Goal: Book appointment/travel/reservation

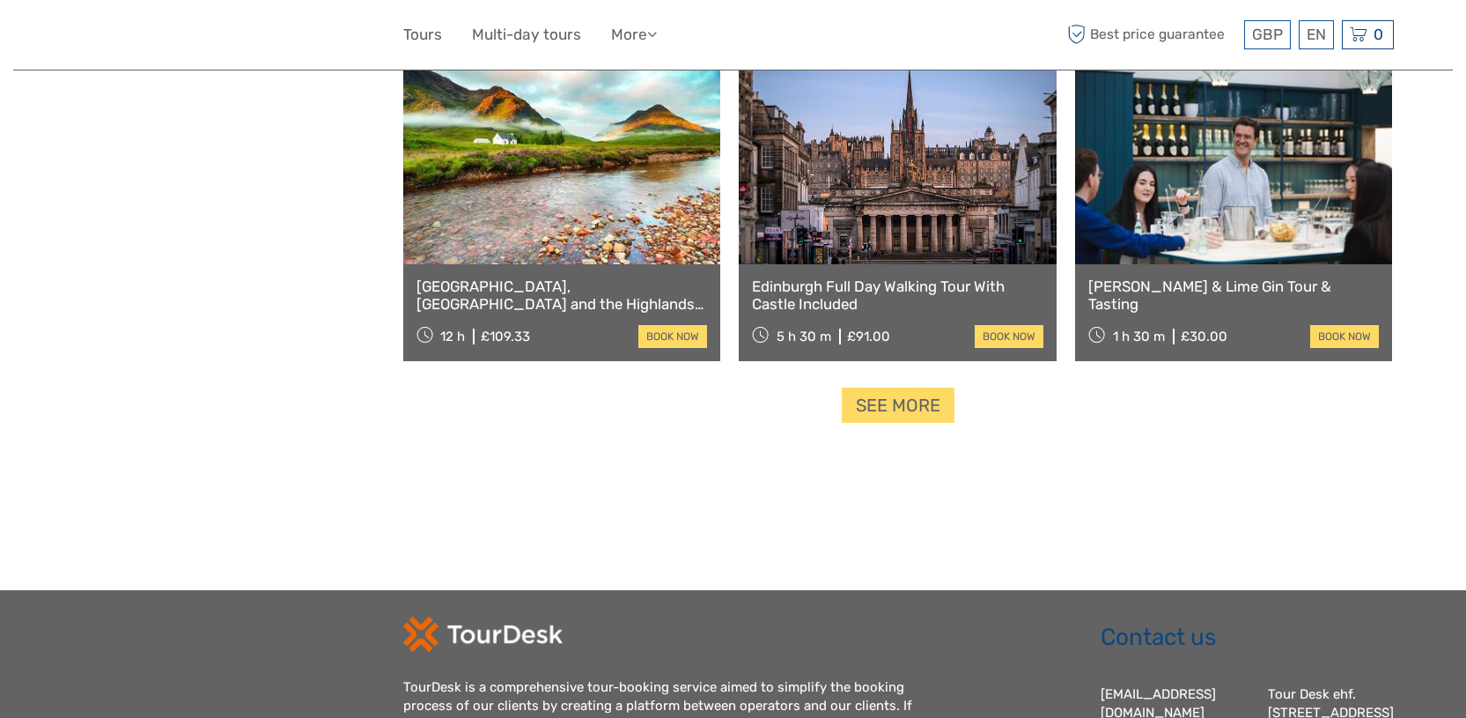
scroll to position [2163, 0]
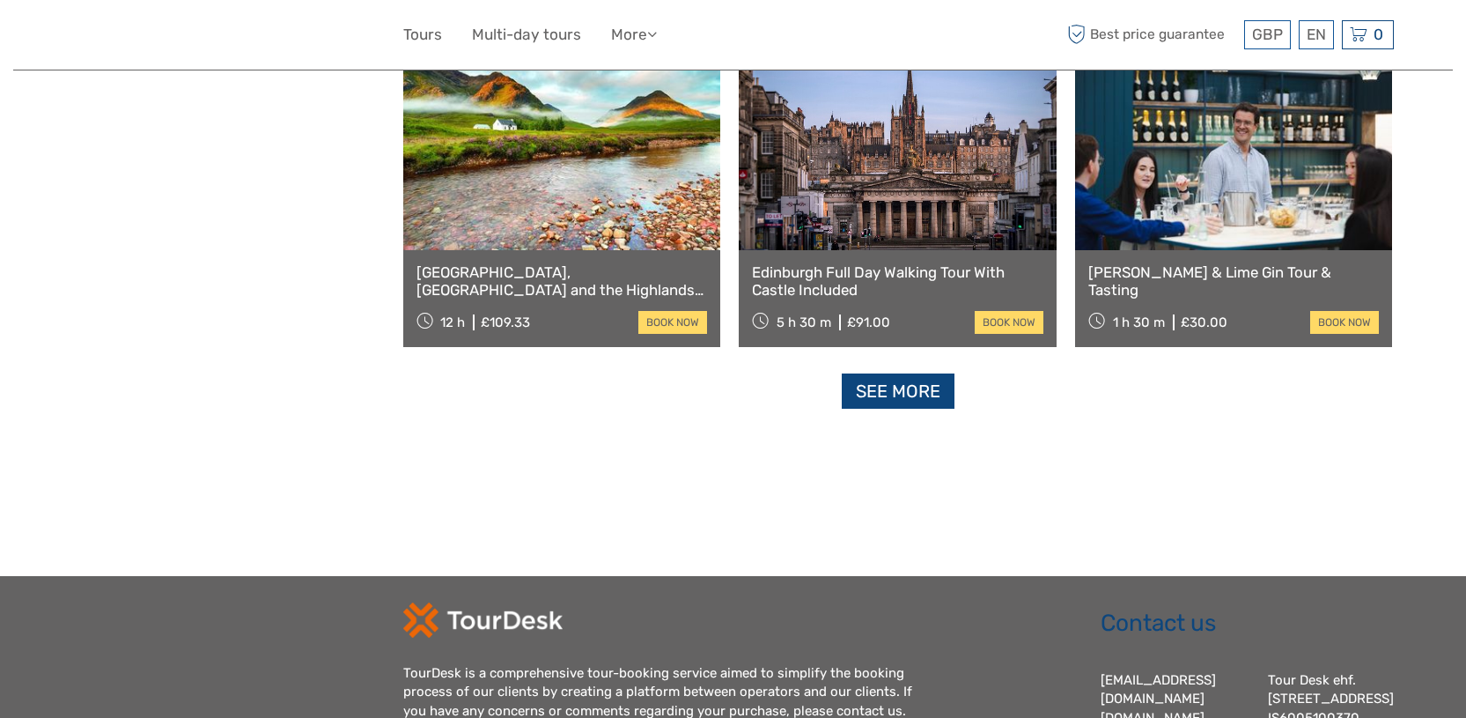
click at [883, 396] on link "See more" at bounding box center [898, 391] width 113 height 36
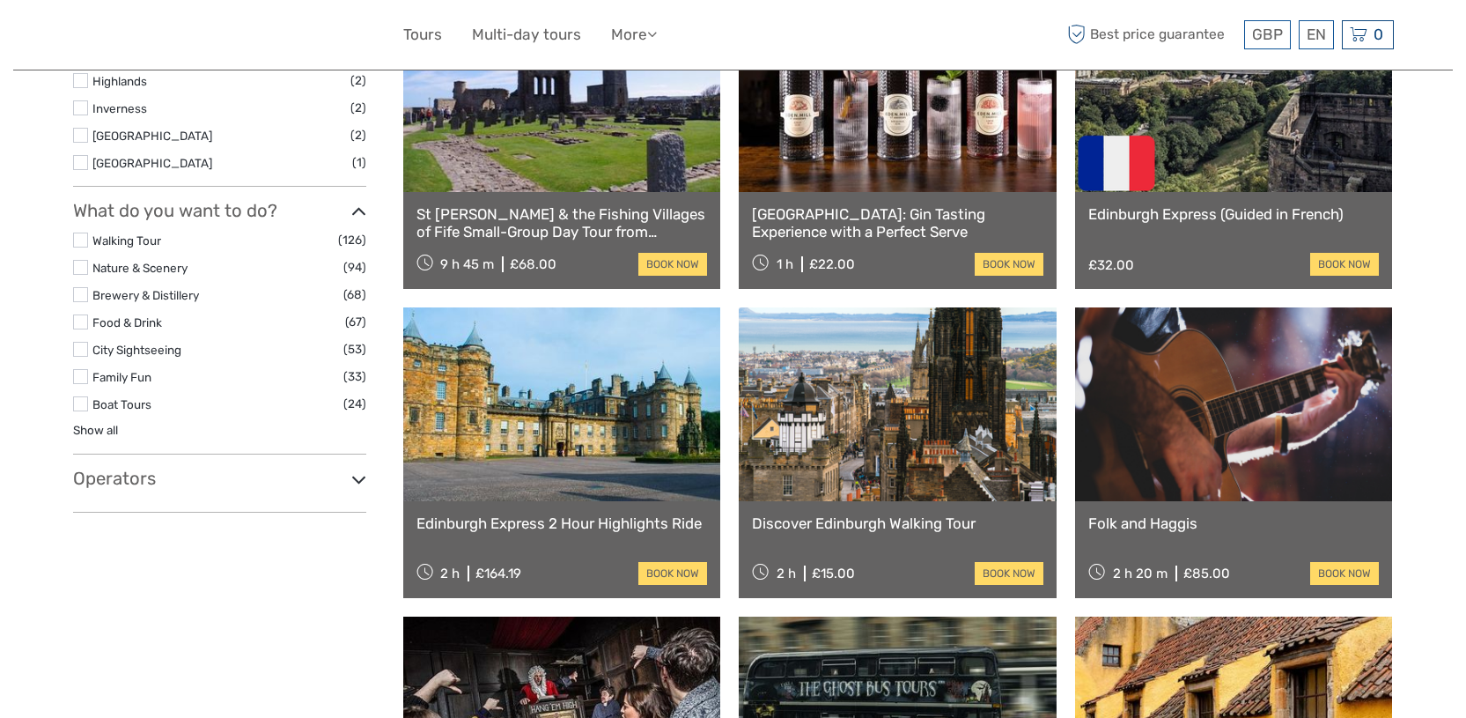
scroll to position [1067, 0]
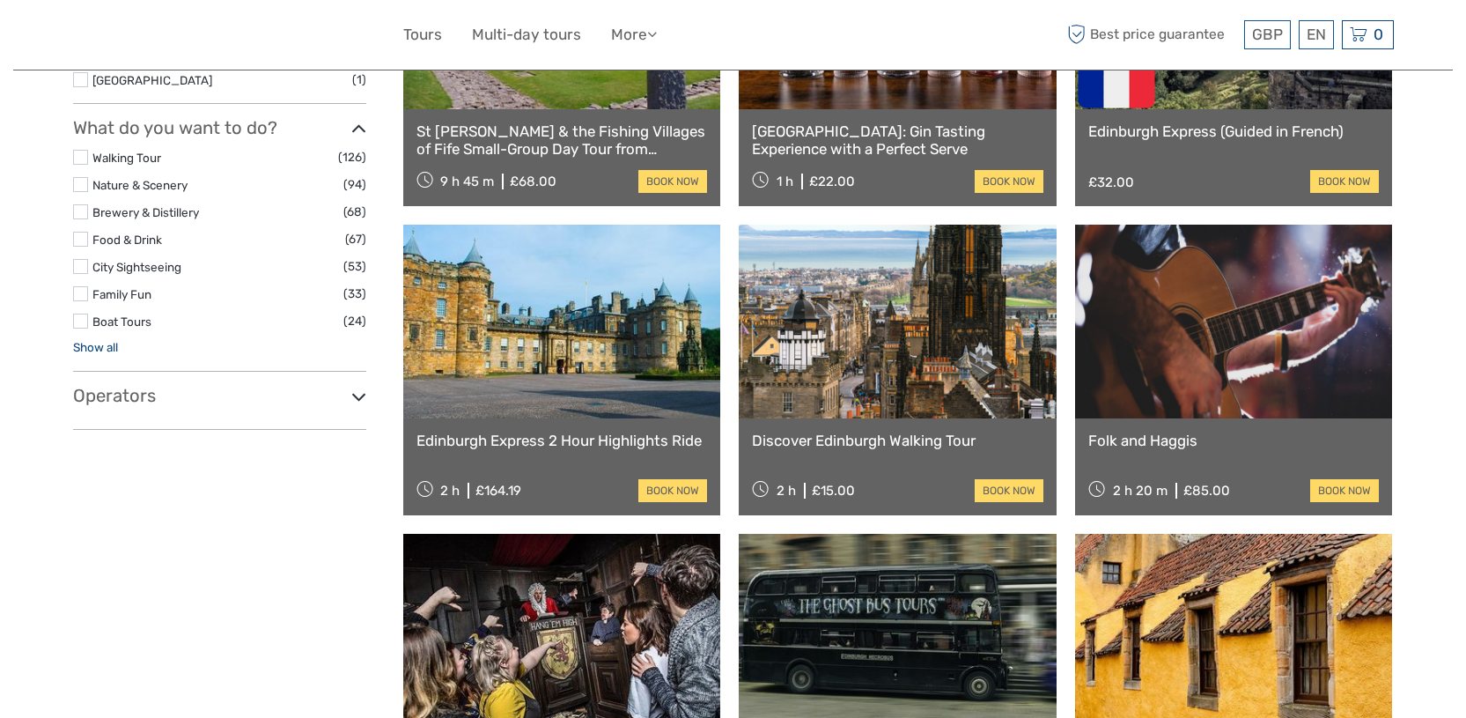
click at [101, 349] on link "Show all" at bounding box center [95, 347] width 45 height 14
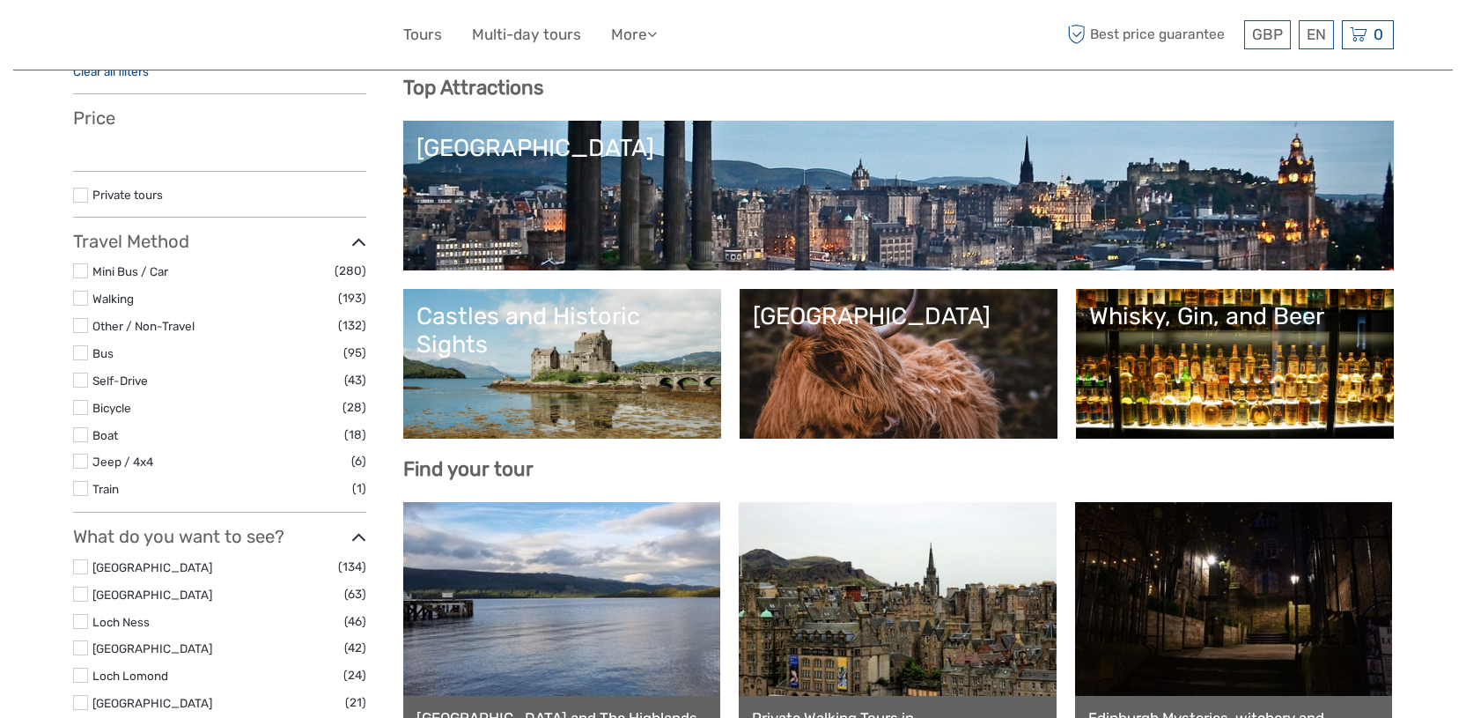
scroll to position [1813, 0]
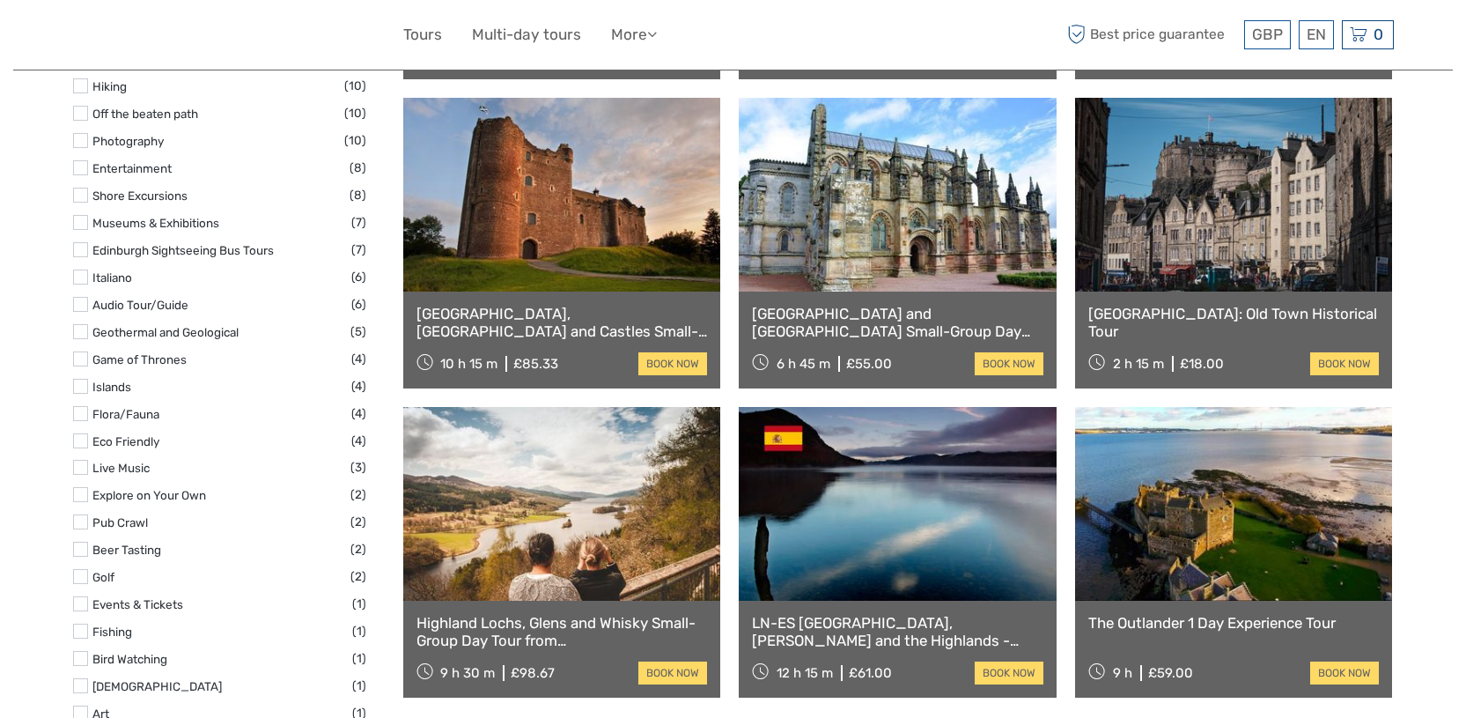
click at [80, 358] on label at bounding box center [80, 358] width 15 height 15
click at [0, 0] on input "checkbox" at bounding box center [0, 0] width 0 height 0
click at [136, 358] on link "Game of Thrones" at bounding box center [139, 359] width 94 height 14
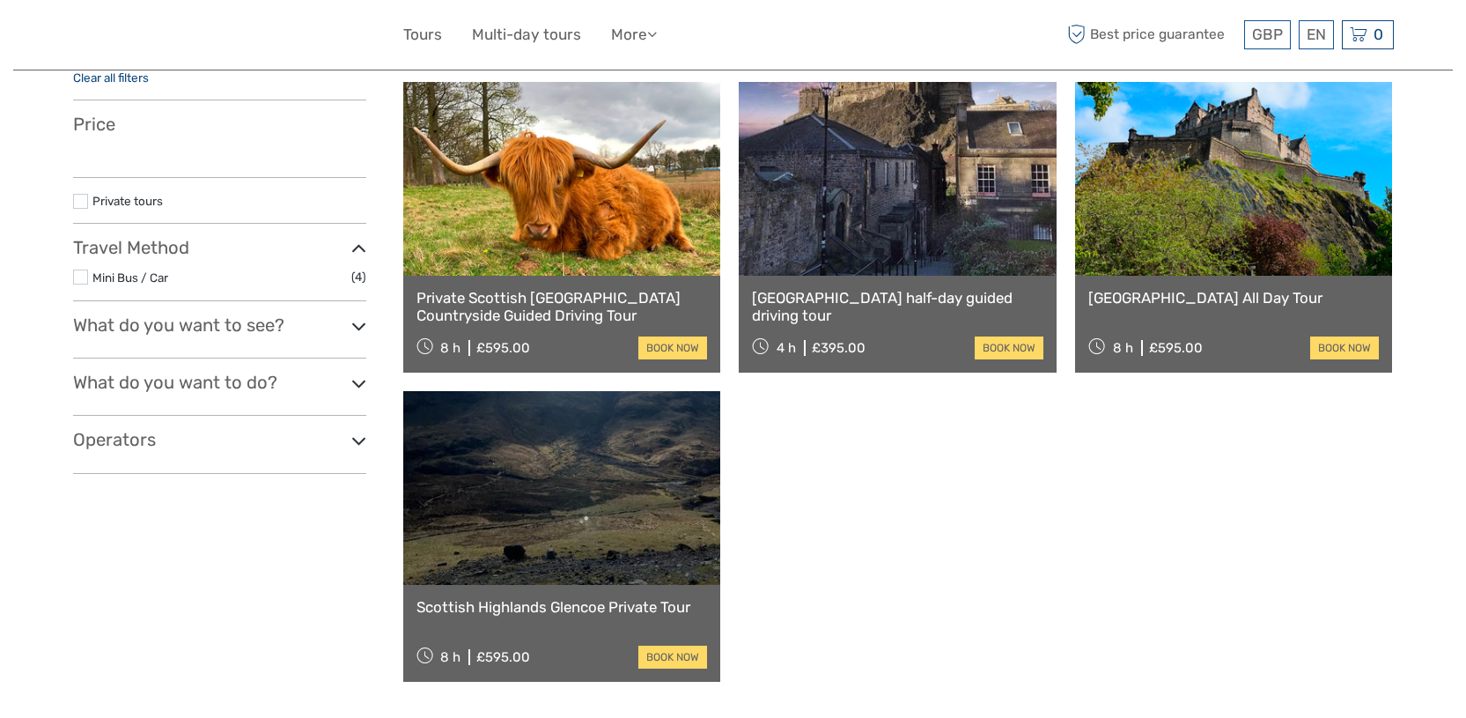
scroll to position [161, 0]
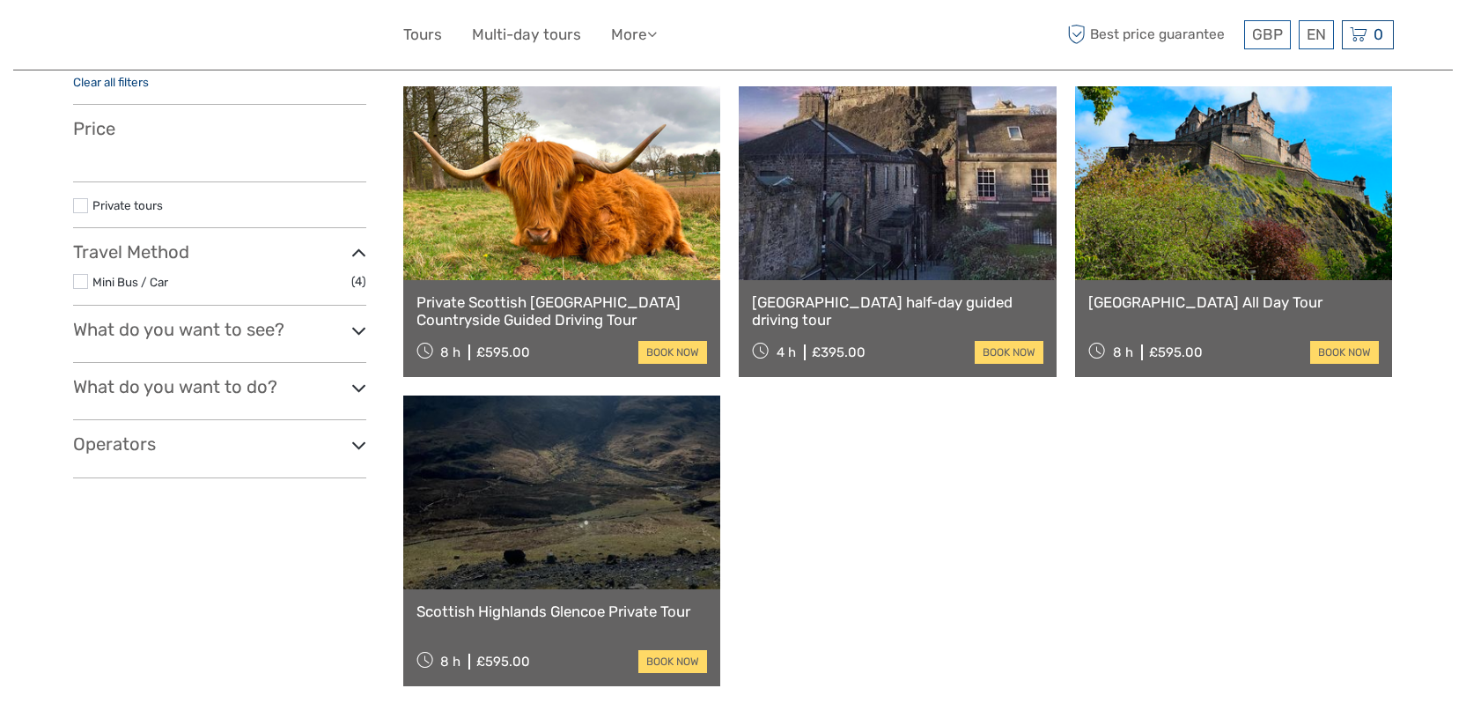
click at [547, 451] on link at bounding box center [562, 492] width 318 height 194
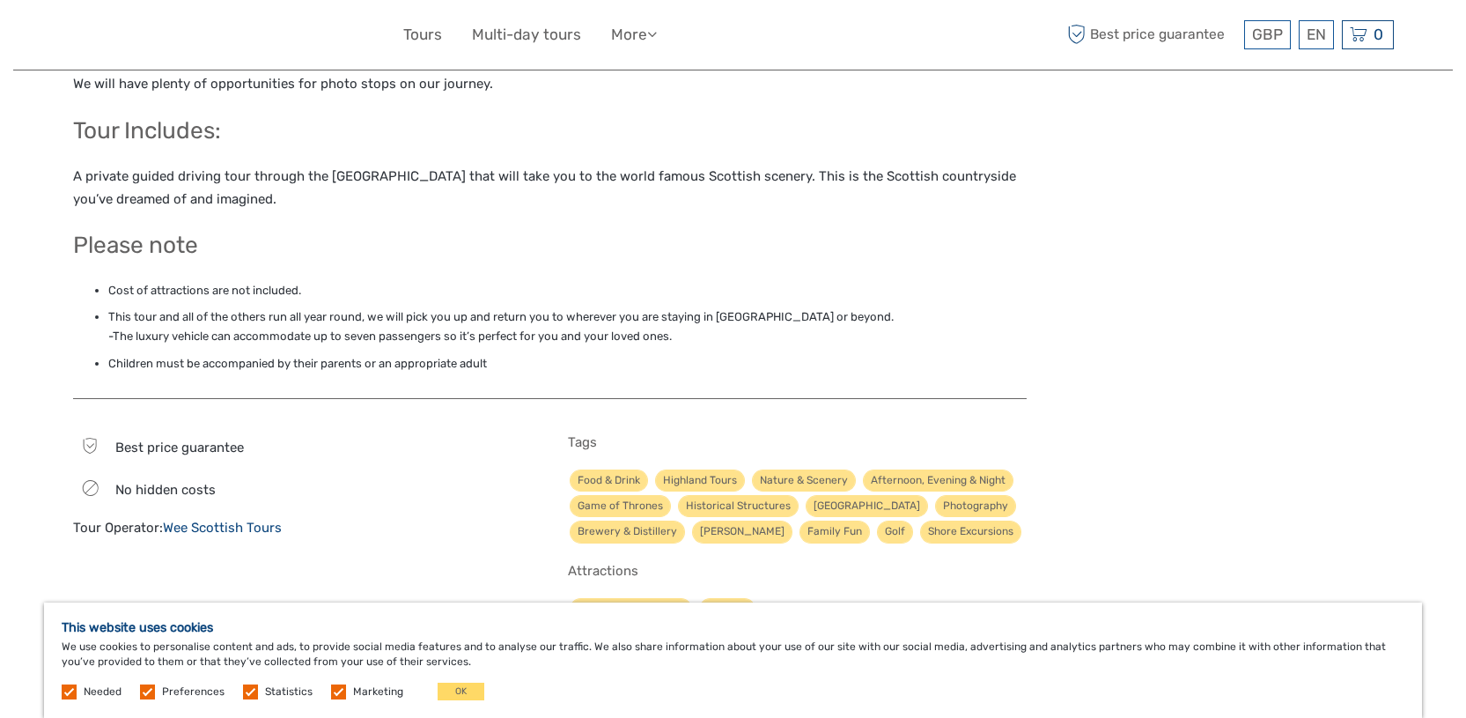
scroll to position [1370, 0]
